Goal: Task Accomplishment & Management: Complete application form

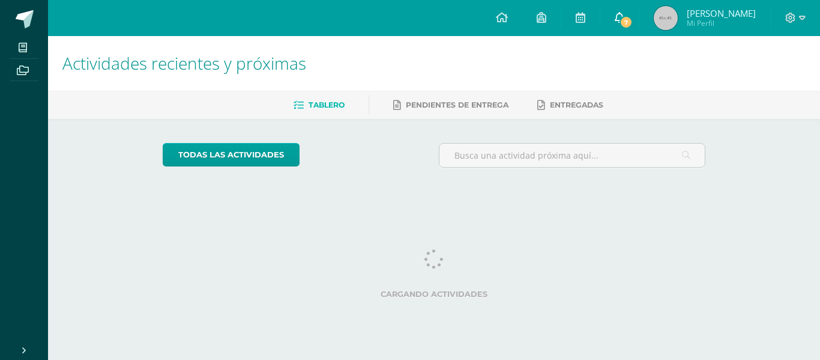
click at [639, 25] on link "7" at bounding box center [619, 18] width 38 height 36
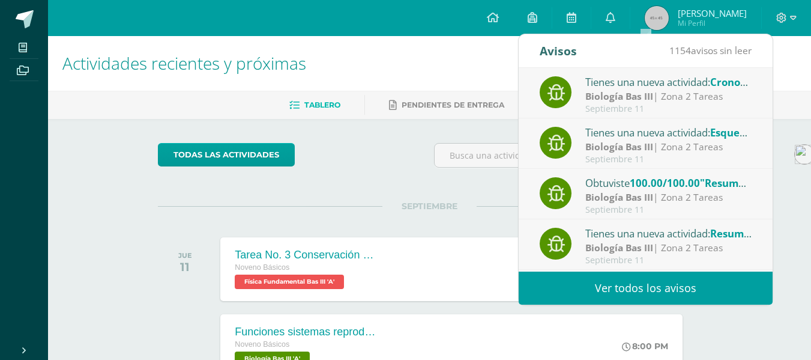
click at [399, 58] on h1 "Actividades recientes y próximas" at bounding box center [429, 63] width 734 height 55
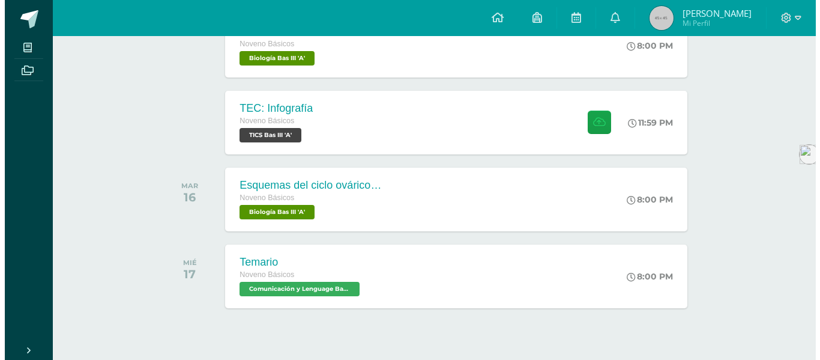
scroll to position [384, 0]
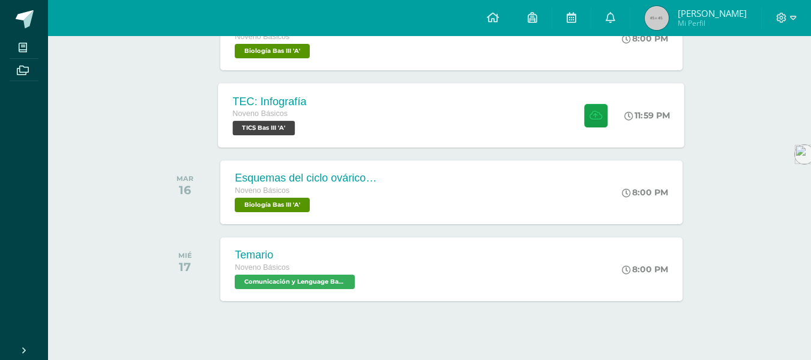
click at [331, 101] on div "TEC: Infografía Noveno Básicos TICS Bas III 'A' 11:59 PM TEC: Infografía TICS B…" at bounding box center [452, 115] width 467 height 64
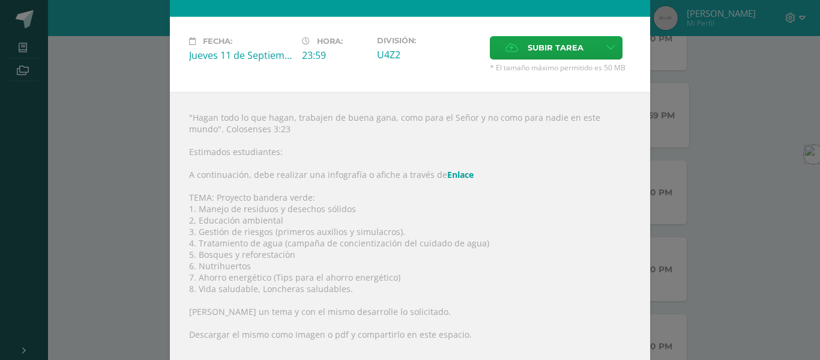
scroll to position [50, 0]
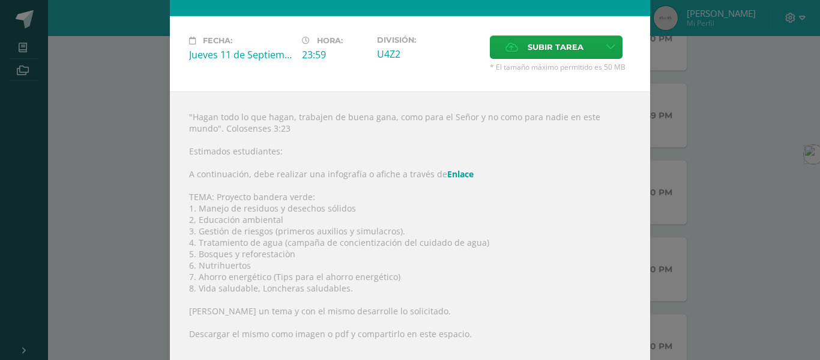
click at [447, 175] on link "Enlace" at bounding box center [460, 173] width 26 height 11
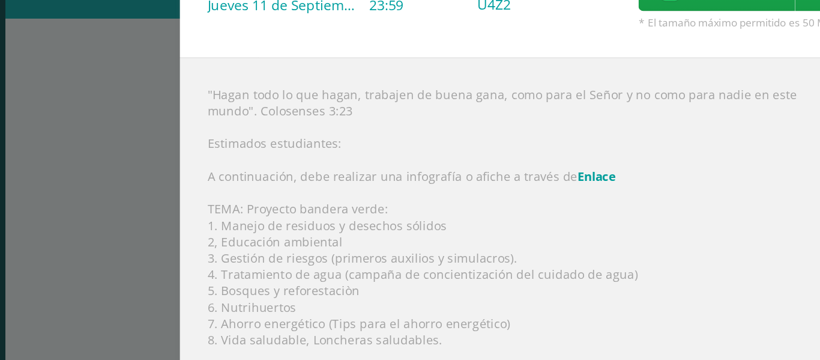
scroll to position [116, 0]
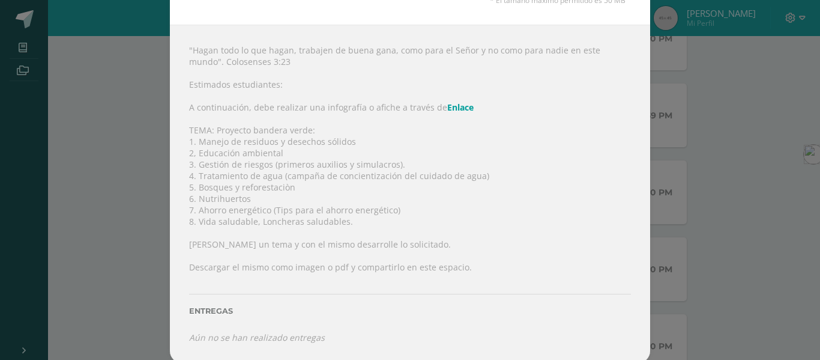
click at [339, 169] on div ""Hagan todo lo que hagan, trabajen de buena gana, como para el Señor y no como …" at bounding box center [410, 194] width 480 height 338
drag, startPoint x: 289, startPoint y: 186, endPoint x: 193, endPoint y: 187, distance: 95.5
click at [193, 187] on div ""Hagan todo lo que hagan, trabajen de buena gana, como para el Señor y no como …" at bounding box center [410, 194] width 480 height 338
copy div "Bosques y reforestaciòn"
click at [407, 117] on div ""Hagan todo lo que hagan, trabajen de buena gana, como para el Señor y no como …" at bounding box center [410, 194] width 480 height 338
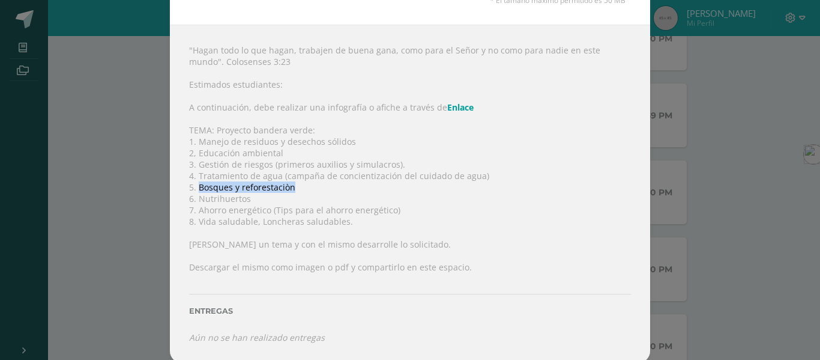
drag, startPoint x: 291, startPoint y: 189, endPoint x: 195, endPoint y: 189, distance: 95.5
click at [195, 189] on div ""Hagan todo lo que hagan, trabajen de buena gana, como para el Señor y no como …" at bounding box center [410, 194] width 480 height 338
copy div "Bosques y reforestaciòn"
click at [231, 184] on div ""Hagan todo lo que hagan, trabajen de buena gana, como para el Señor y no como …" at bounding box center [410, 194] width 480 height 338
click at [225, 187] on div ""Hagan todo lo que hagan, trabajen de buena gana, como para el Señor y no como …" at bounding box center [410, 194] width 480 height 338
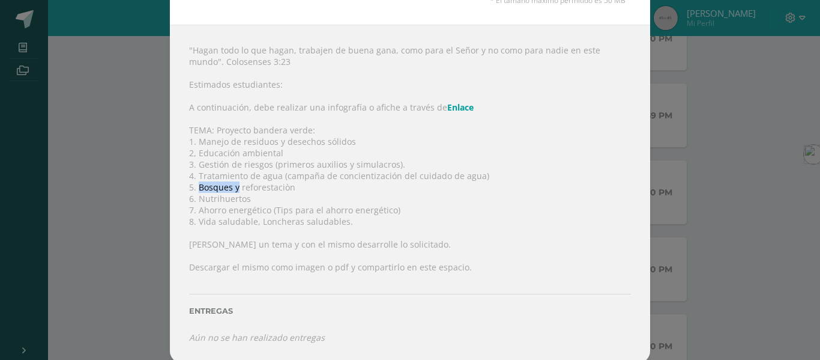
drag, startPoint x: 235, startPoint y: 186, endPoint x: 196, endPoint y: 189, distance: 39.1
click at [196, 189] on div ""Hagan todo lo que hagan, trabajen de buena gana, como para el Señor y no como …" at bounding box center [410, 194] width 480 height 338
copy div "Bosques y"
click at [321, 59] on div ""Hagan todo lo que hagan, trabajen de buena gana, como para el Señor y no como …" at bounding box center [410, 194] width 480 height 338
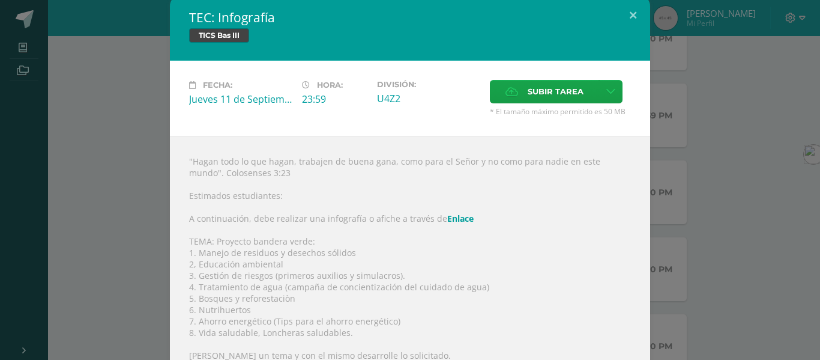
scroll to position [0, 0]
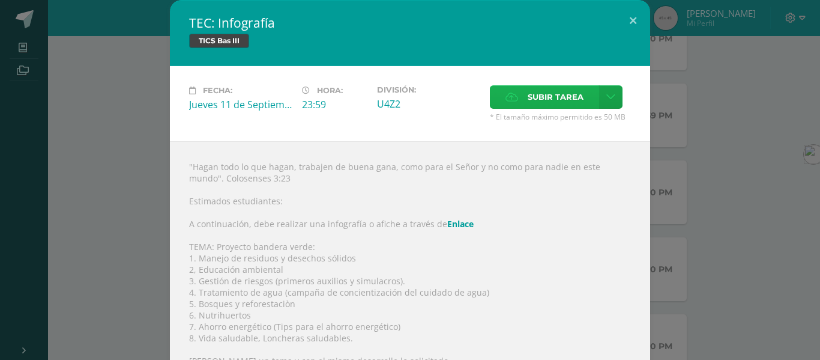
click at [517, 93] on label "Subir tarea" at bounding box center [544, 96] width 109 height 23
click at [0, 0] on input "Subir tarea" at bounding box center [0, 0] width 0 height 0
click at [374, 27] on h2 "TEC: Infografía" at bounding box center [410, 22] width 442 height 17
click at [537, 85] on label "Subir tarea" at bounding box center [544, 96] width 109 height 23
click at [0, 0] on input "Subir tarea" at bounding box center [0, 0] width 0 height 0
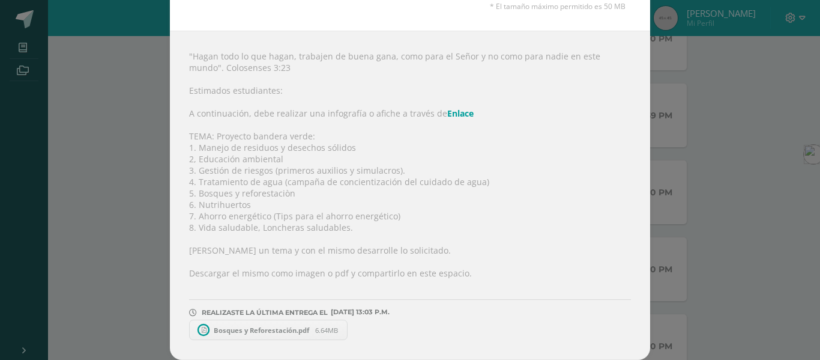
scroll to position [110, 0]
click at [259, 349] on div ""Hagan todo lo que hagan, trabajen de buena gana, como para el Señor y no como …" at bounding box center [410, 195] width 480 height 329
click at [247, 330] on span "Bosques y Reforestación.pdf" at bounding box center [261, 329] width 107 height 9
